Goal: Task Accomplishment & Management: Manage account settings

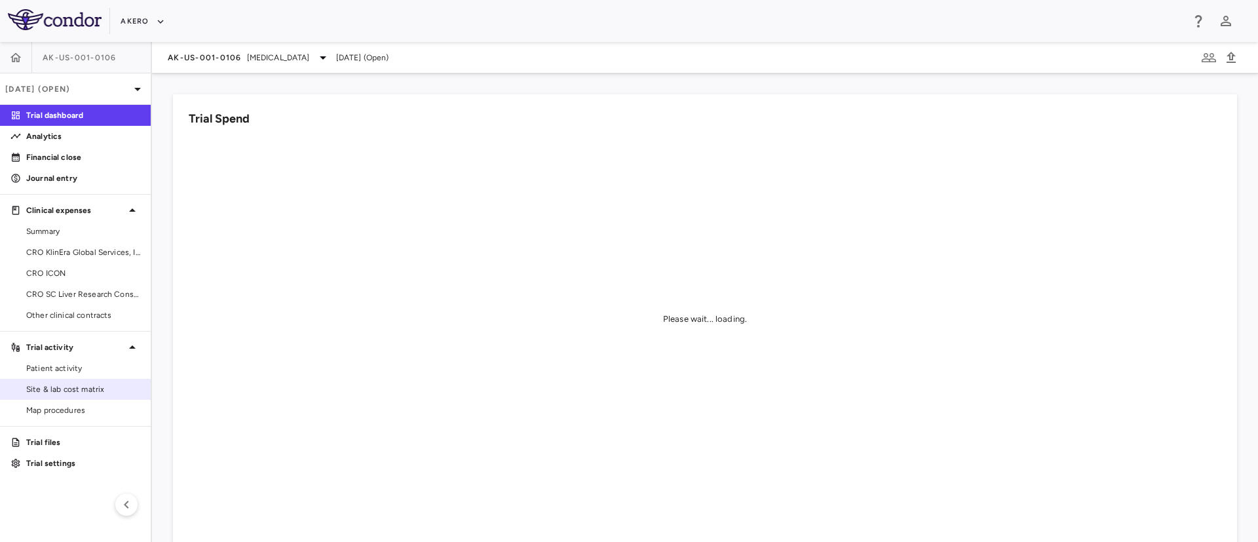
click at [62, 384] on span "Site & lab cost matrix" at bounding box center [83, 389] width 114 height 12
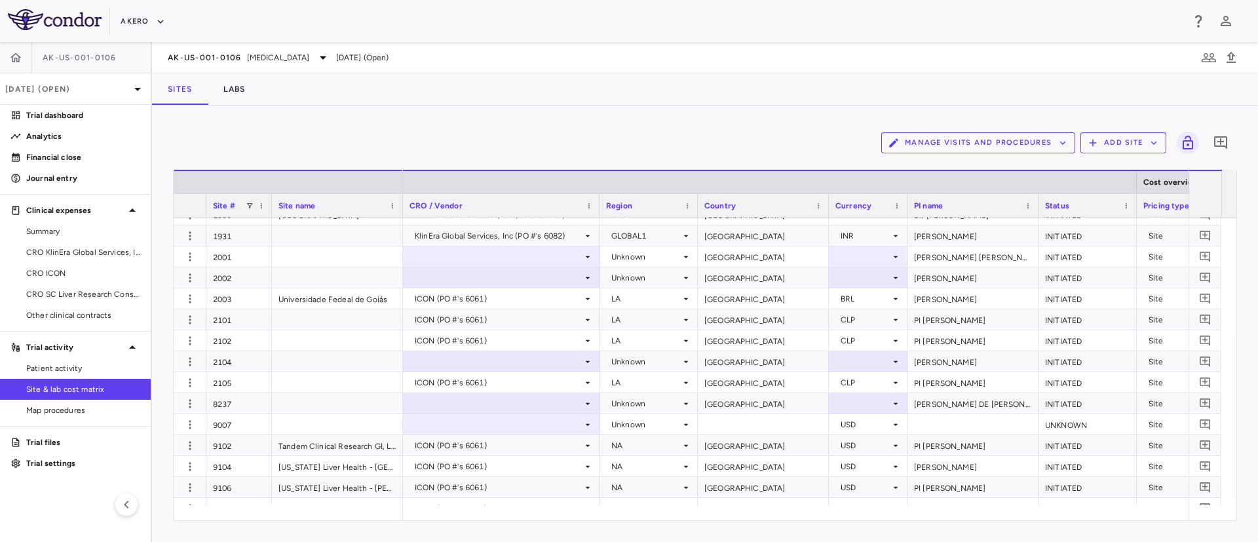
scroll to position [4667, 0]
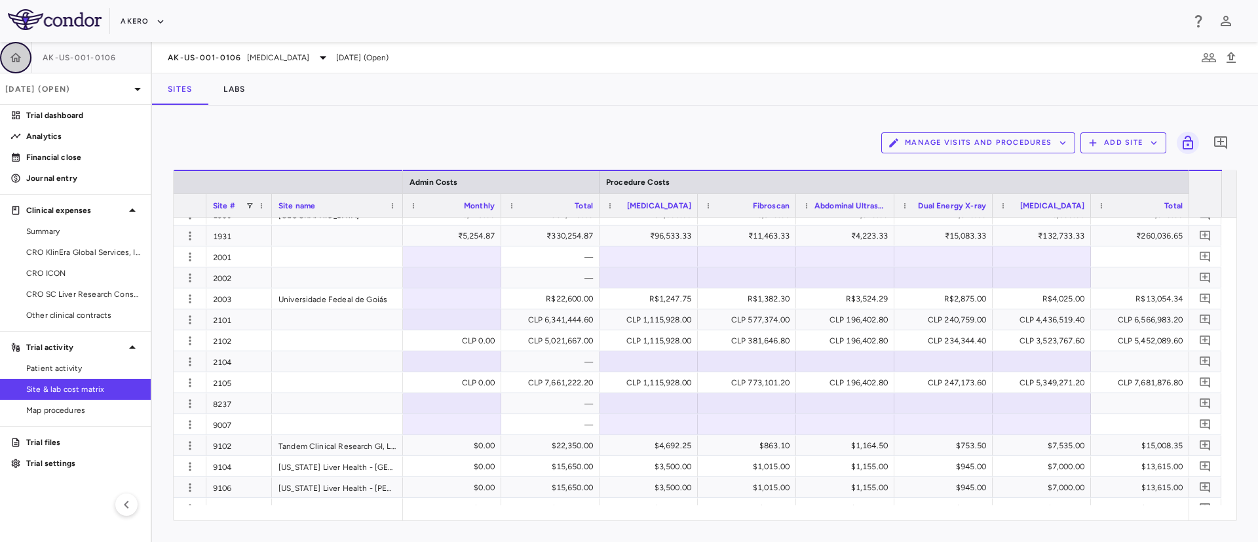
click at [14, 58] on icon "button" at bounding box center [15, 56] width 11 height 9
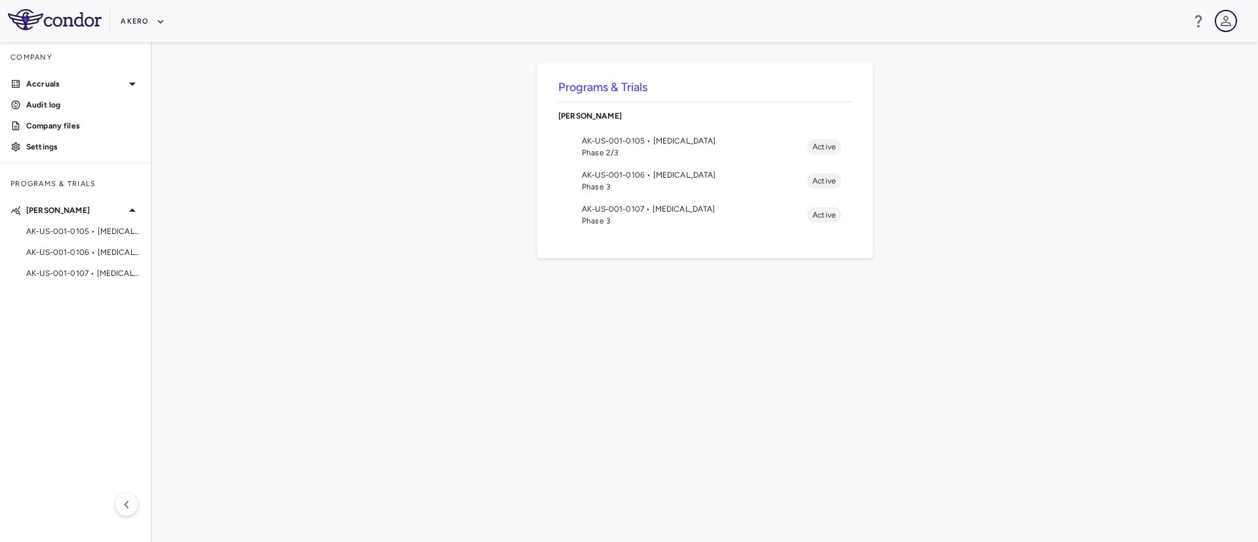
click at [1232, 21] on icon "button" at bounding box center [1226, 21] width 16 height 16
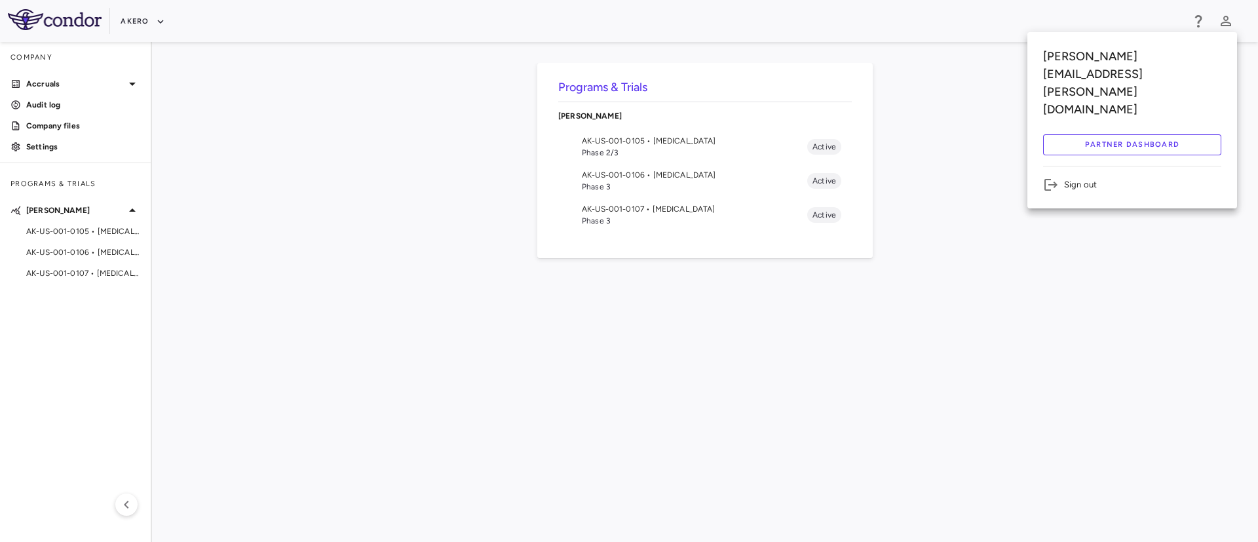
click at [1070, 177] on li "Sign out" at bounding box center [1132, 185] width 178 height 16
